Goal: Task Accomplishment & Management: Use online tool/utility

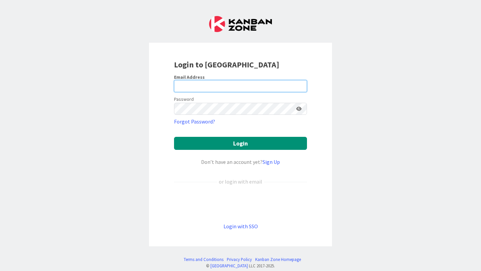
click at [200, 88] on input "email" at bounding box center [240, 86] width 133 height 12
type input "[EMAIL_ADDRESS][DOMAIN_NAME]"
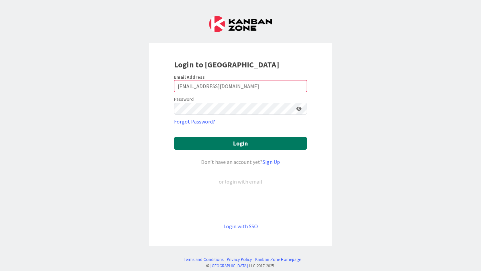
click at [297, 142] on button "Login" at bounding box center [240, 143] width 133 height 13
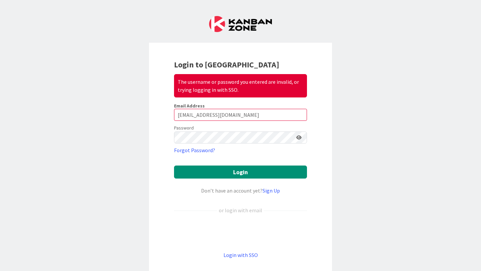
click at [301, 139] on icon at bounding box center [298, 137] width 5 height 5
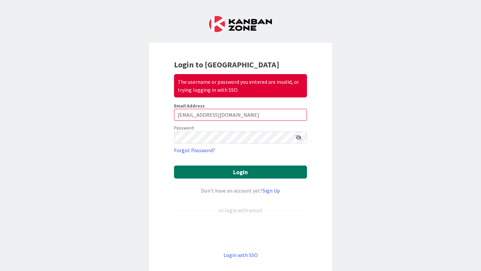
click at [274, 177] on button "Login" at bounding box center [240, 172] width 133 height 13
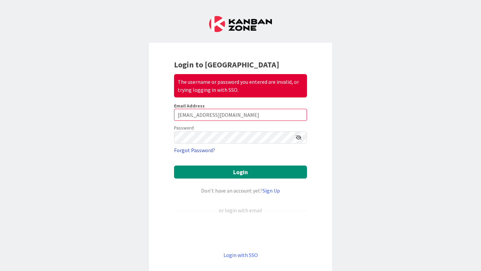
click at [200, 149] on link "Forgot Password?" at bounding box center [194, 150] width 41 height 8
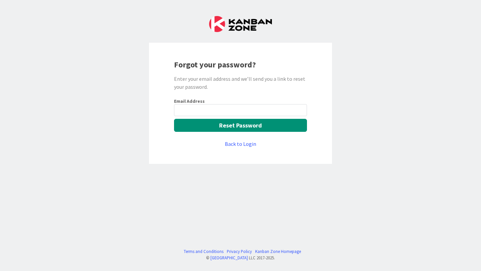
click at [206, 114] on input "email" at bounding box center [240, 110] width 133 height 12
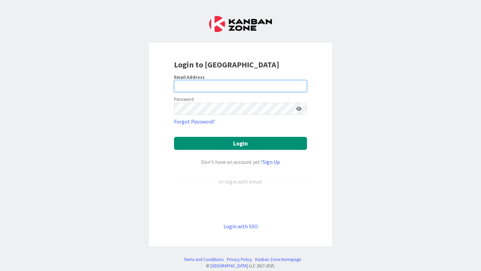
click at [258, 90] on input "email" at bounding box center [240, 86] width 133 height 12
type input "[EMAIL_ADDRESS][DOMAIN_NAME]"
click at [300, 109] on icon at bounding box center [298, 109] width 5 height 5
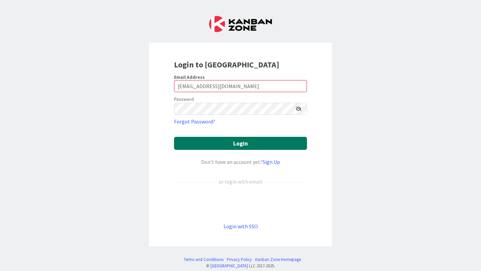
click at [285, 143] on button "Login" at bounding box center [240, 143] width 133 height 13
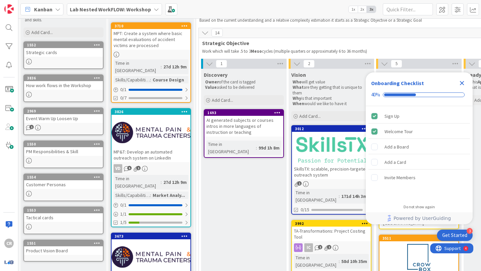
scroll to position [30, 0]
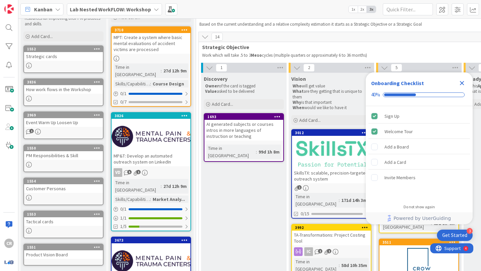
click at [151, 8] on div "Lab Nested WorkFLOW: Workshop" at bounding box center [114, 9] width 95 height 12
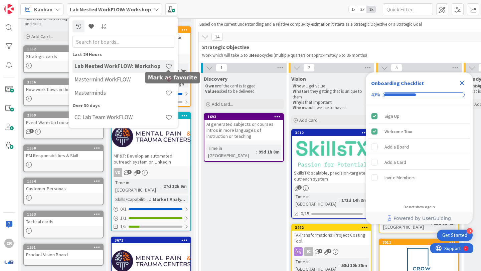
scroll to position [0, 0]
click at [169, 65] on span at bounding box center [168, 66] width 7 height 7
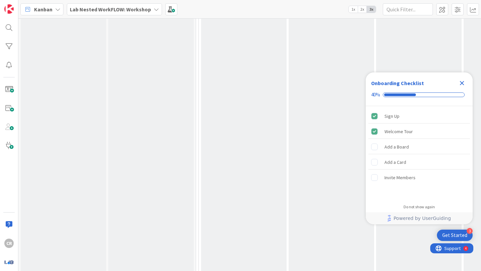
scroll to position [4243, 0]
click at [463, 84] on icon "Close Checklist" at bounding box center [462, 83] width 4 height 4
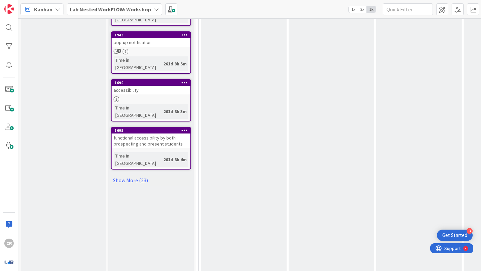
scroll to position [654, 0]
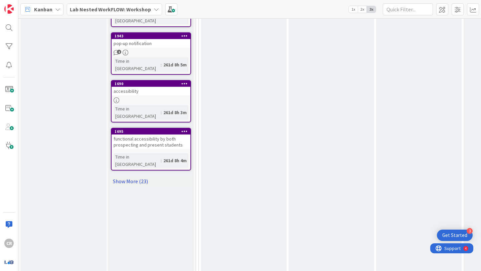
click at [124, 176] on link "Show More (23)" at bounding box center [151, 181] width 80 height 11
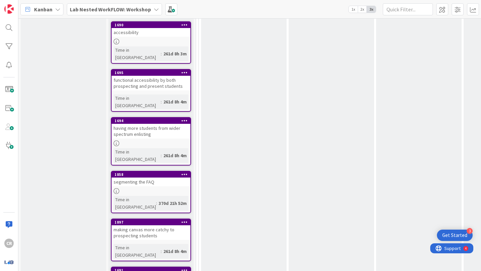
scroll to position [710, 0]
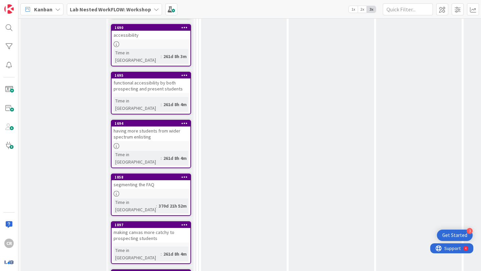
click at [186, 223] on icon at bounding box center [184, 225] width 6 height 5
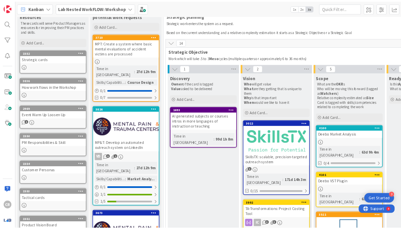
scroll to position [0, 0]
